Goal: Transaction & Acquisition: Download file/media

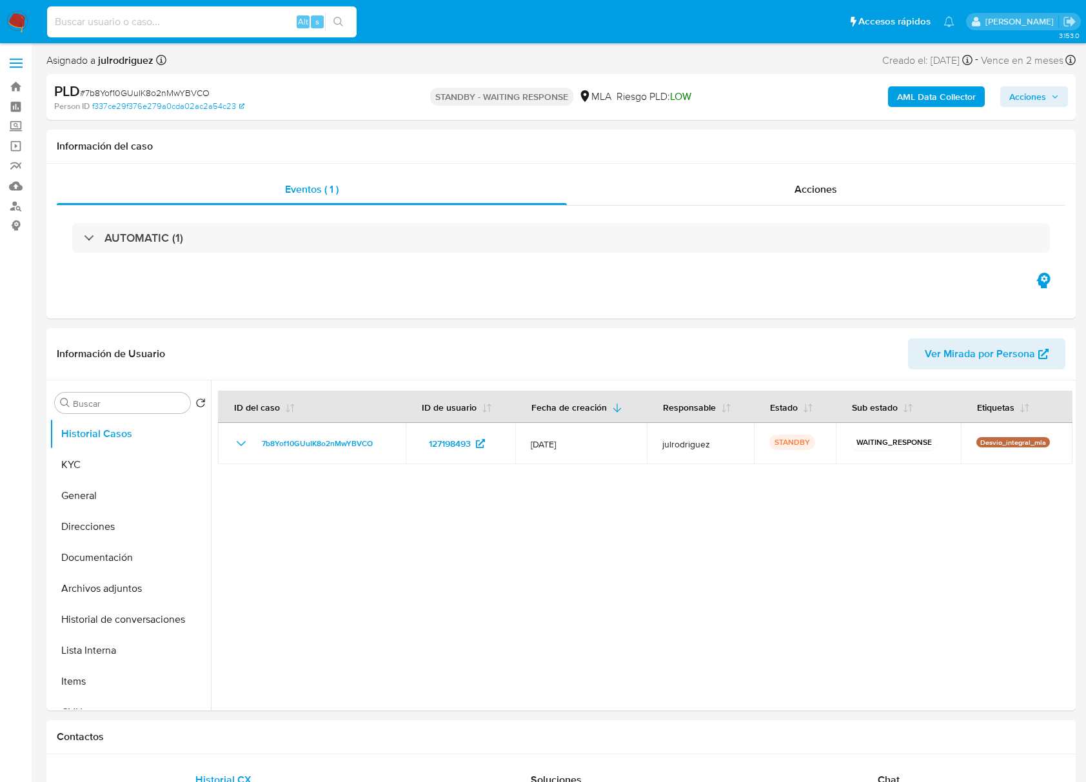
select select "10"
type input "wFQPbal5Q9Dq5PS4ptOAMOCo"
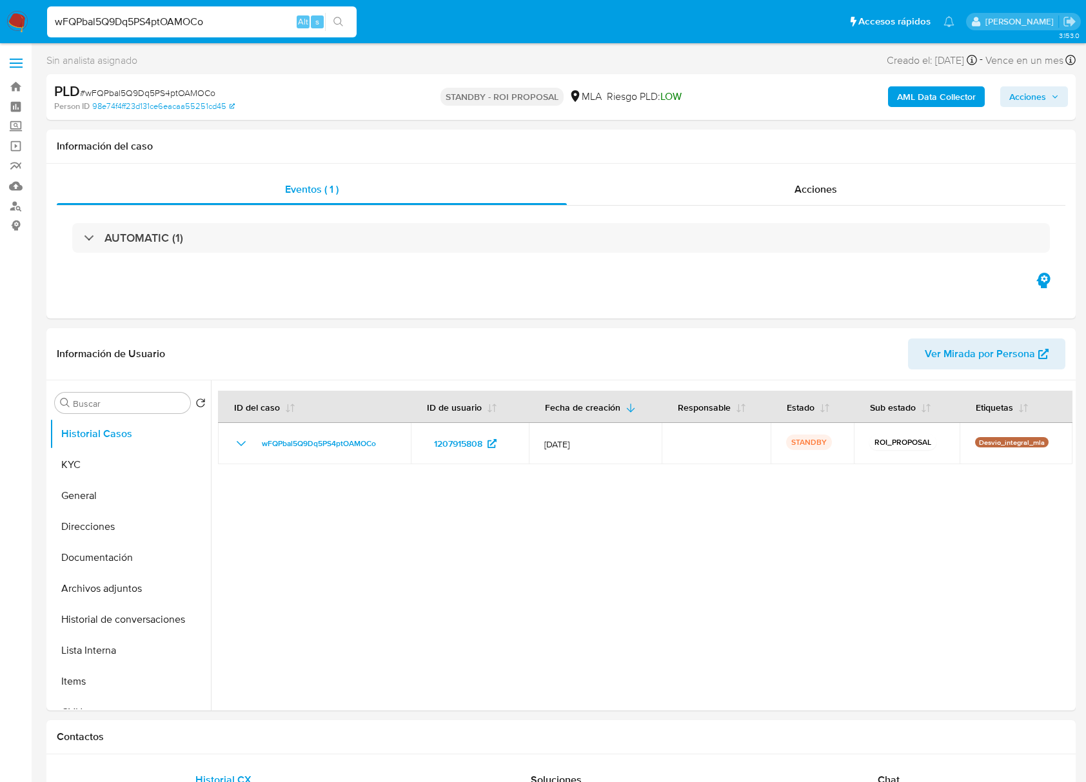
select select "10"
click at [160, 18] on input "wFQPbal5Q9Dq5PS4ptOAMOCo" at bounding box center [202, 22] width 310 height 17
click at [107, 602] on button "Archivos adjuntos" at bounding box center [125, 588] width 151 height 31
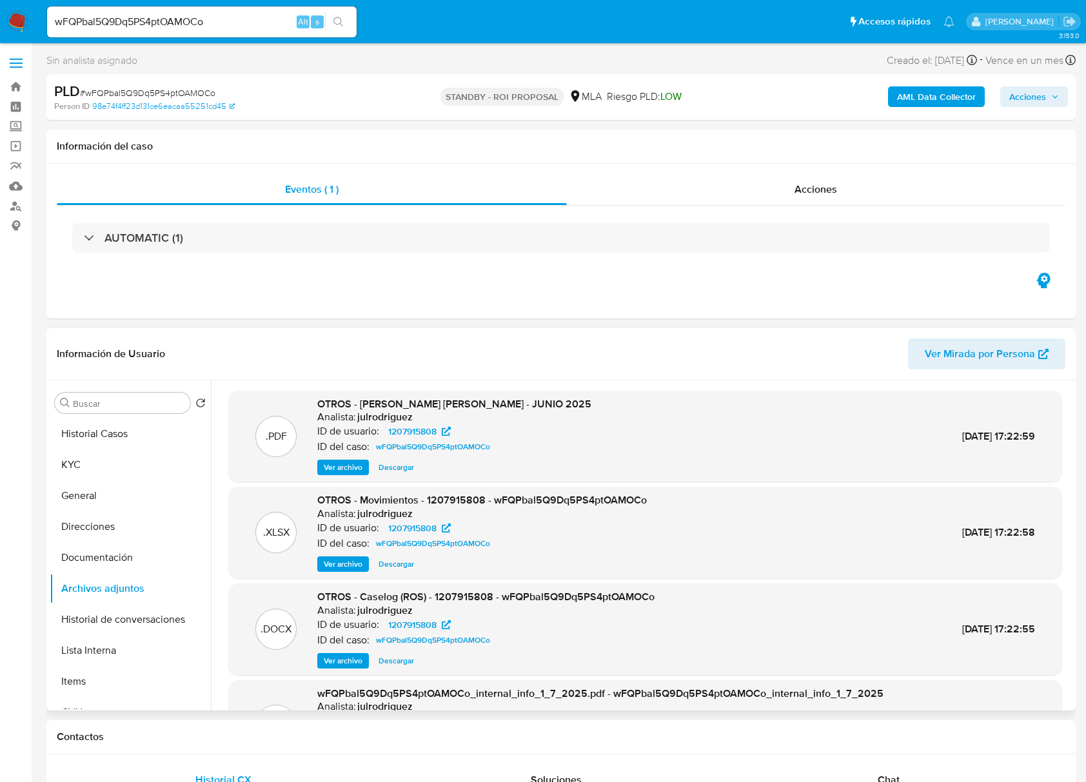
scroll to position [86, 0]
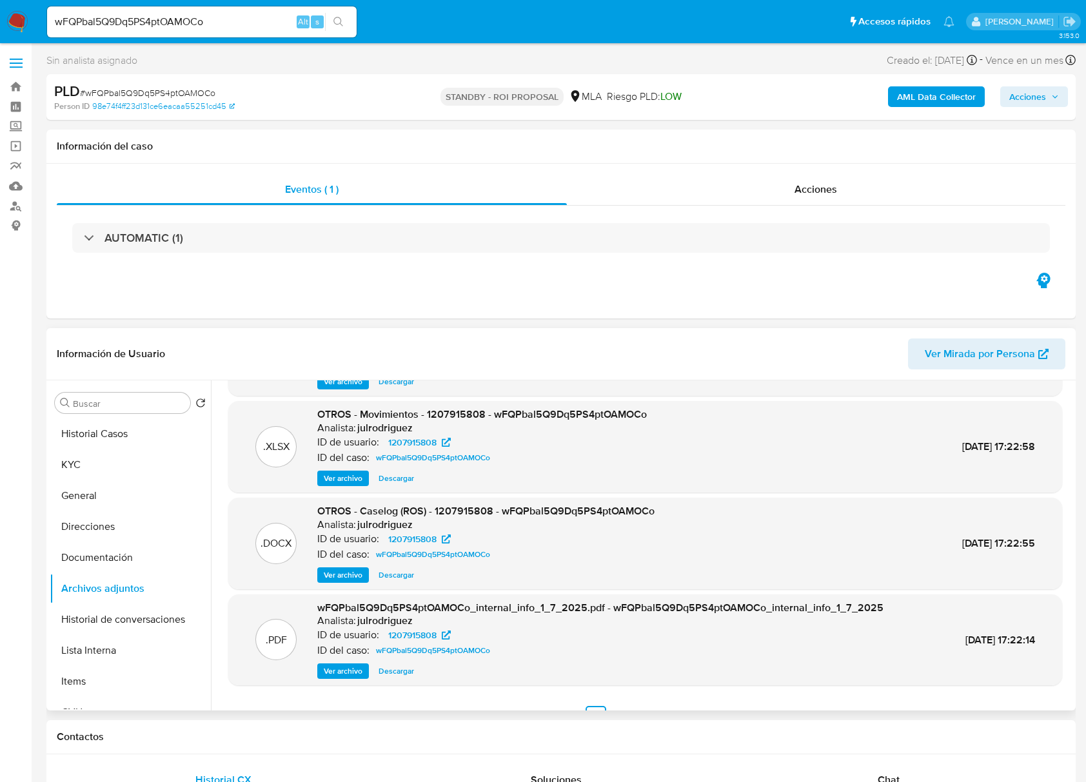
click at [380, 579] on span "Descargar" at bounding box center [396, 575] width 35 height 13
click at [153, 22] on input "wFQPbal5Q9Dq5PS4ptOAMOCo" at bounding box center [202, 22] width 310 height 17
paste input "heoDBxouLKyXH5zMzVeCrkD4"
type input "heoDBxouLKyXH5zMzVeCrkD4"
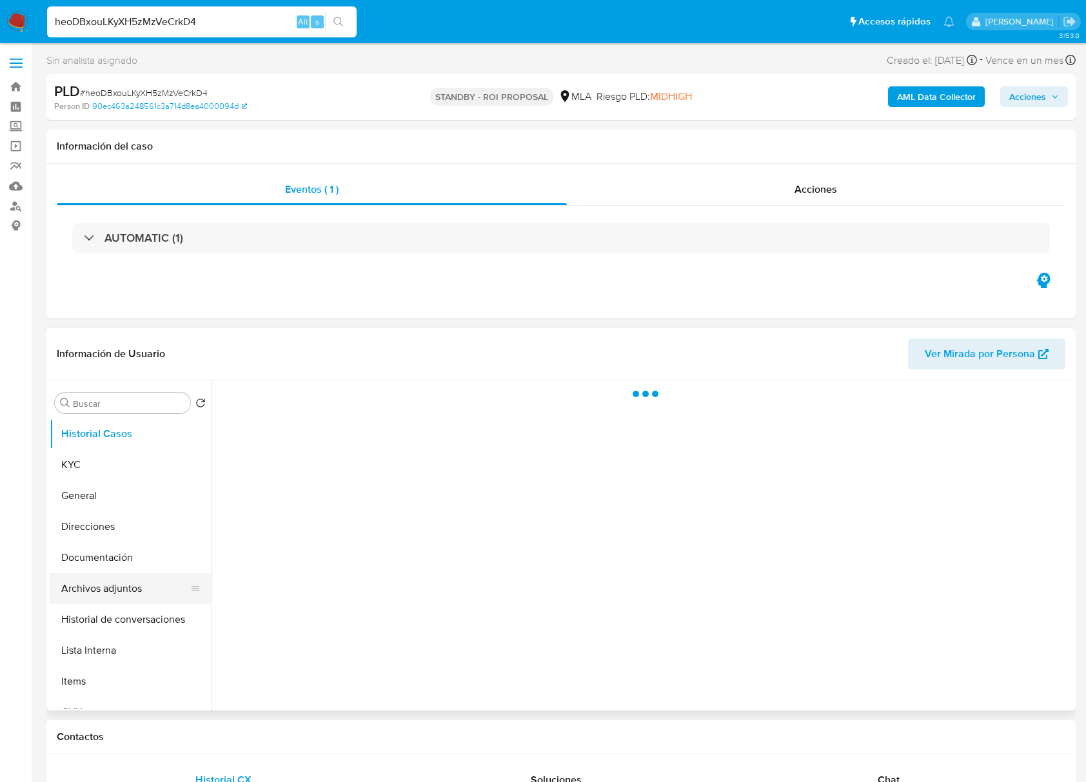
click at [124, 589] on button "Archivos adjuntos" at bounding box center [125, 588] width 151 height 31
select select "10"
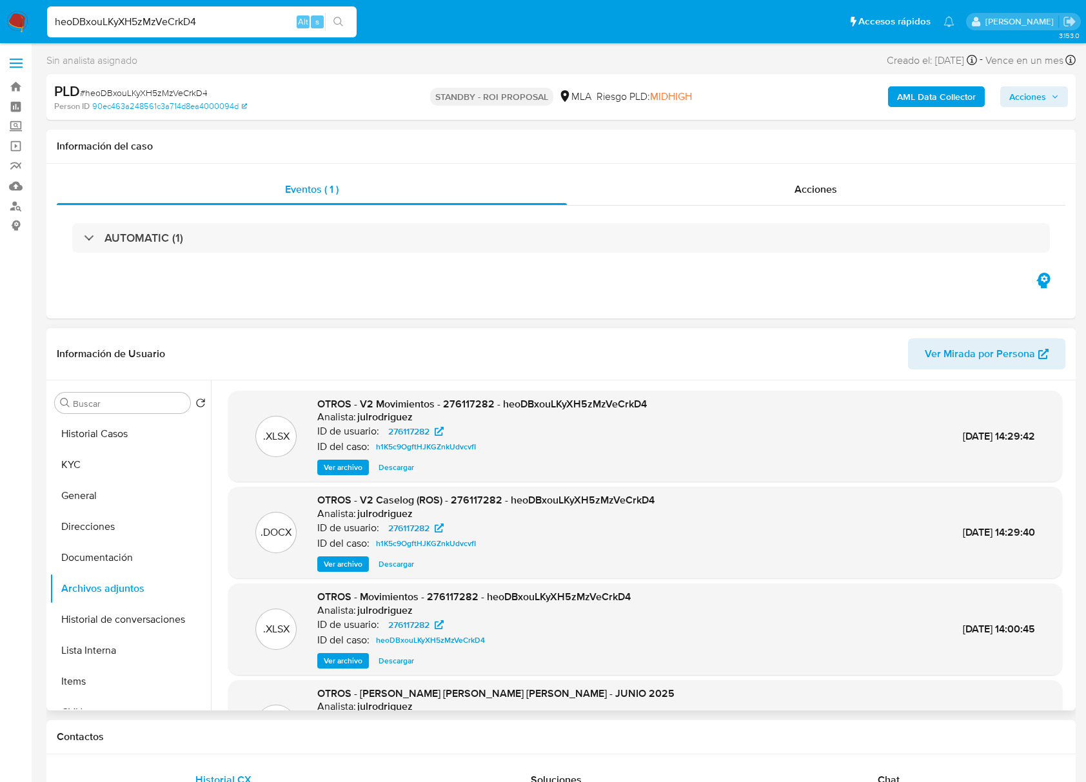
click at [404, 562] on span "Descargar" at bounding box center [396, 564] width 35 height 13
